Goal: Information Seeking & Learning: Learn about a topic

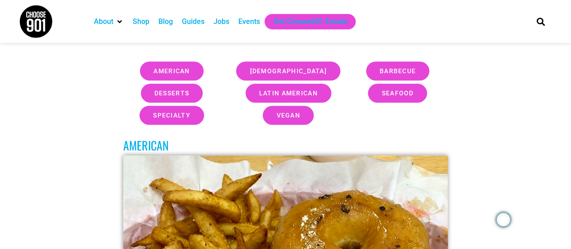
scroll to position [326, 0]
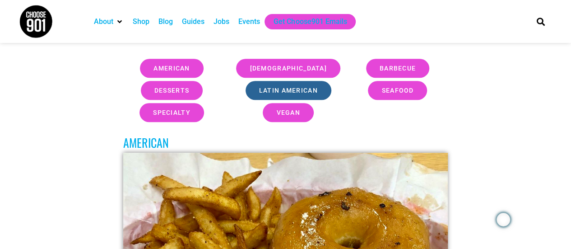
click at [283, 89] on span "latin american" at bounding box center [288, 90] width 59 height 6
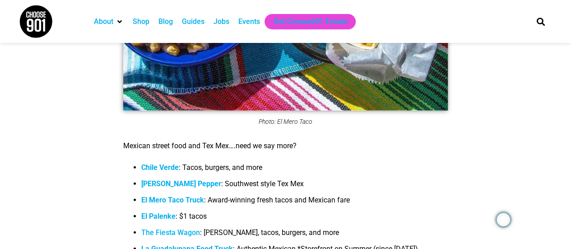
scroll to position [4341, 0]
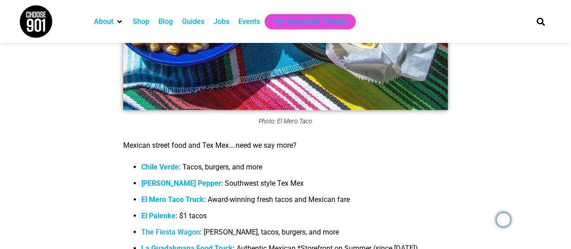
drag, startPoint x: 170, startPoint y: 158, endPoint x: 160, endPoint y: 157, distance: 10.1
click at [160, 162] on strong "Chile Verde" at bounding box center [159, 166] width 37 height 9
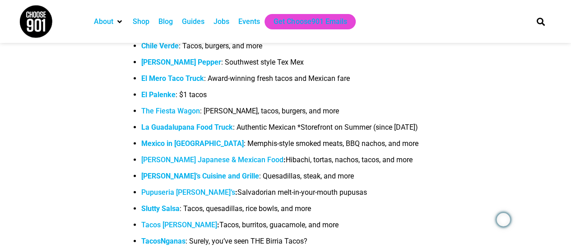
scroll to position [4465, 0]
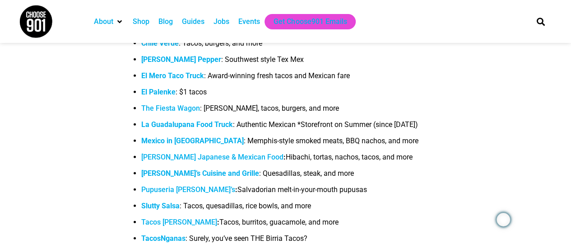
click at [184, 185] on span "Pupuseria [PERSON_NAME]’s" at bounding box center [188, 189] width 94 height 9
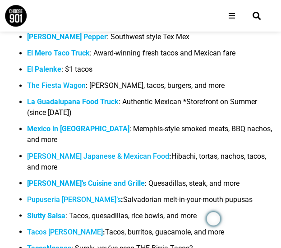
scroll to position [4491, 0]
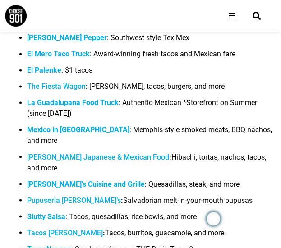
drag, startPoint x: 42, startPoint y: 101, endPoint x: 67, endPoint y: 83, distance: 31.0
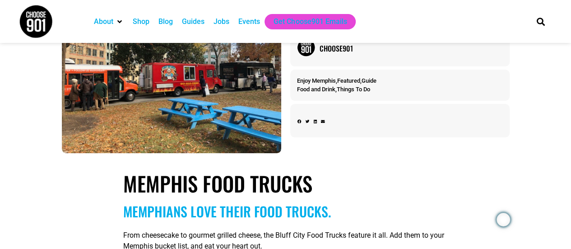
scroll to position [0, 0]
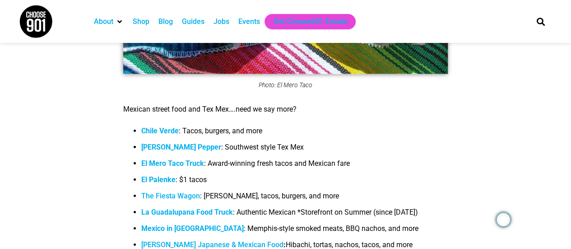
scroll to position [4378, 0]
